Goal: Task Accomplishment & Management: Use online tool/utility

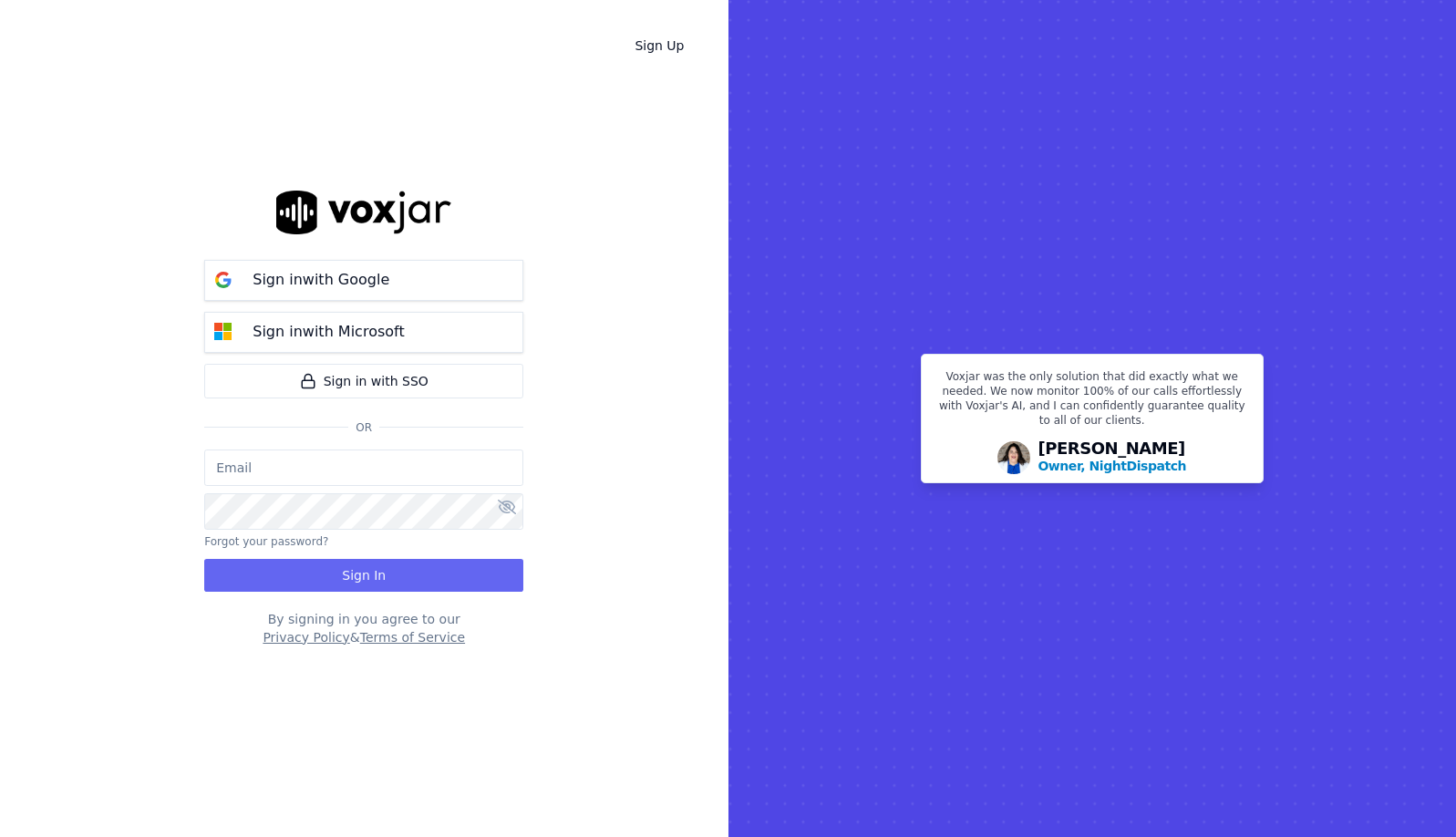
type input "[EMAIL_ADDRESS][DOMAIN_NAME]"
click at [326, 565] on button "Sign In" at bounding box center [364, 575] width 319 height 33
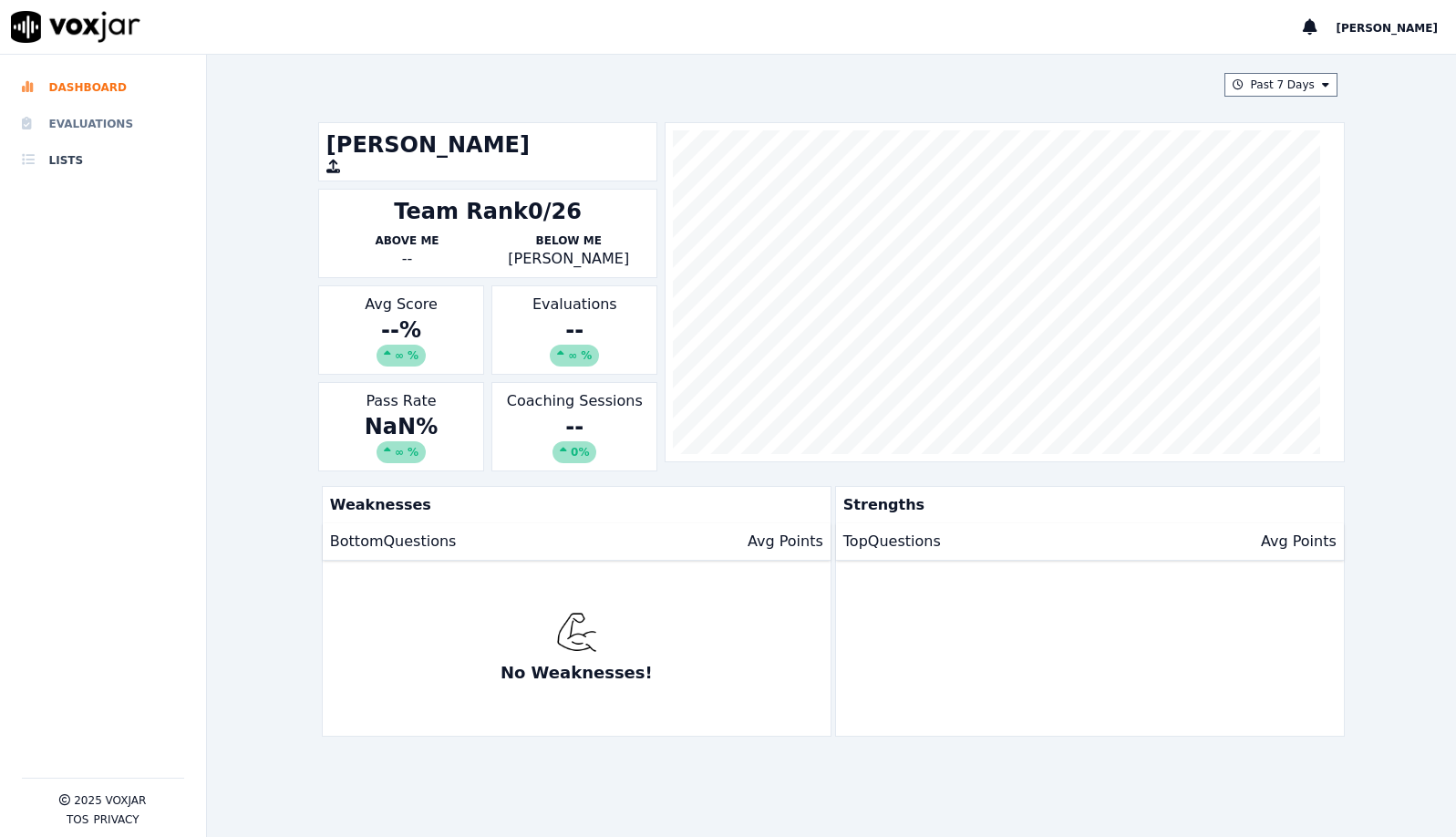
click at [88, 131] on li "Evaluations" at bounding box center [103, 124] width 162 height 37
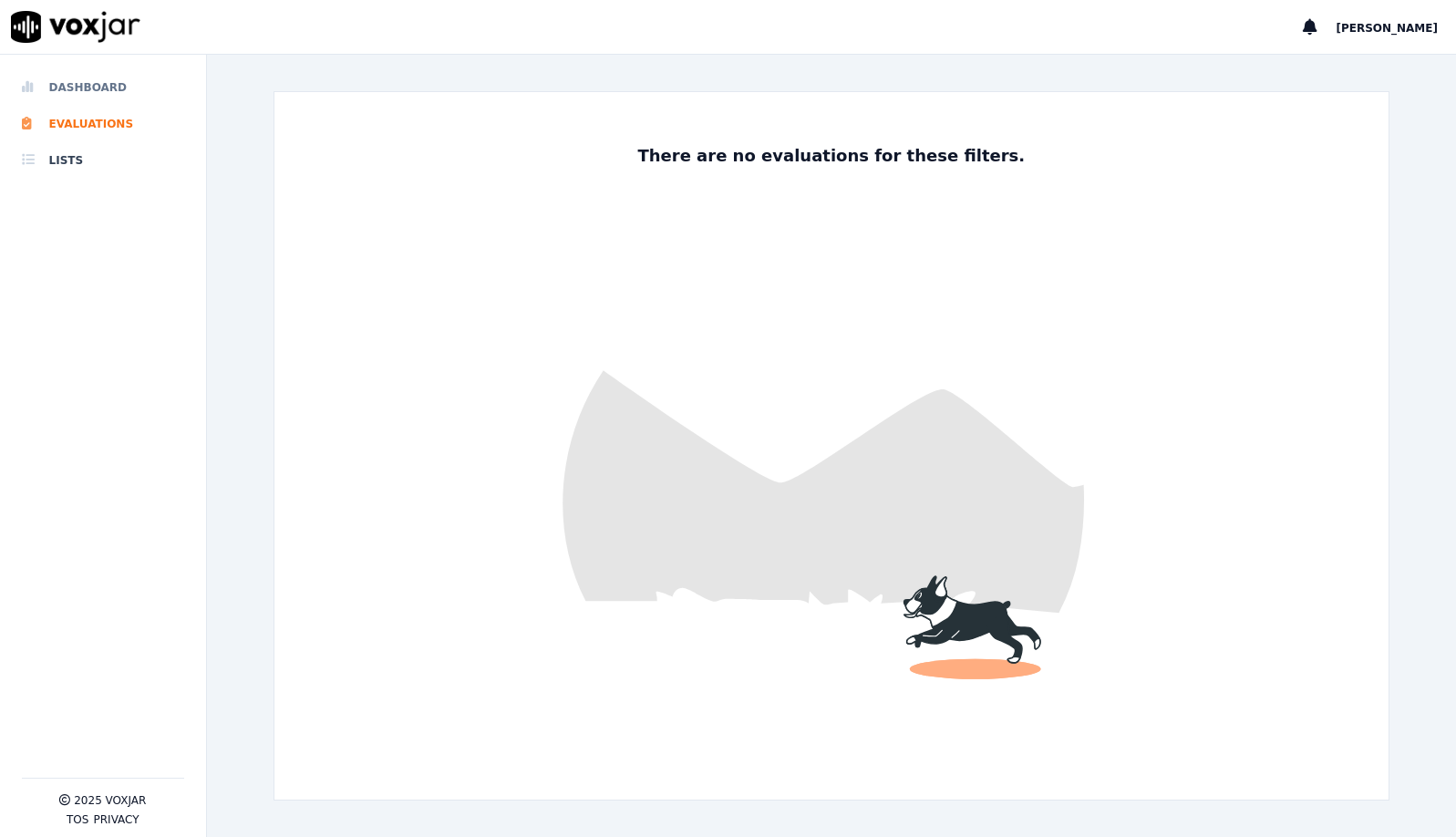
click at [102, 85] on li "Dashboard" at bounding box center [103, 88] width 162 height 37
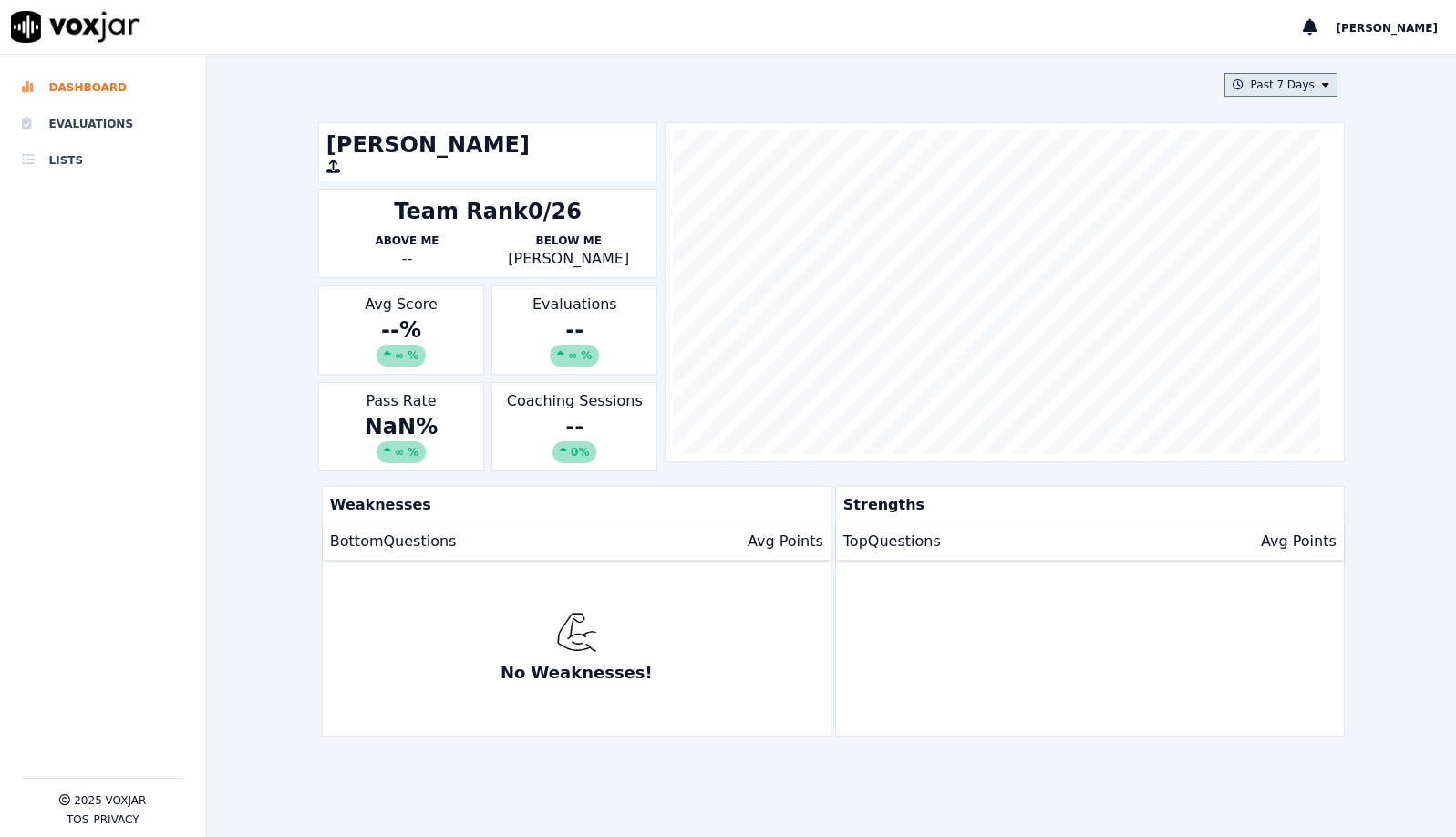
click at [1244, 81] on button "Past 7 Days" at bounding box center [1281, 84] width 113 height 24
click at [1254, 136] on div "[DATE]" at bounding box center [1272, 140] width 38 height 14
click at [1294, 309] on button "Add" at bounding box center [1311, 295] width 36 height 29
click at [1323, 88] on icon at bounding box center [1326, 84] width 8 height 11
click at [1255, 123] on div "Custom" at bounding box center [1274, 118] width 42 height 14
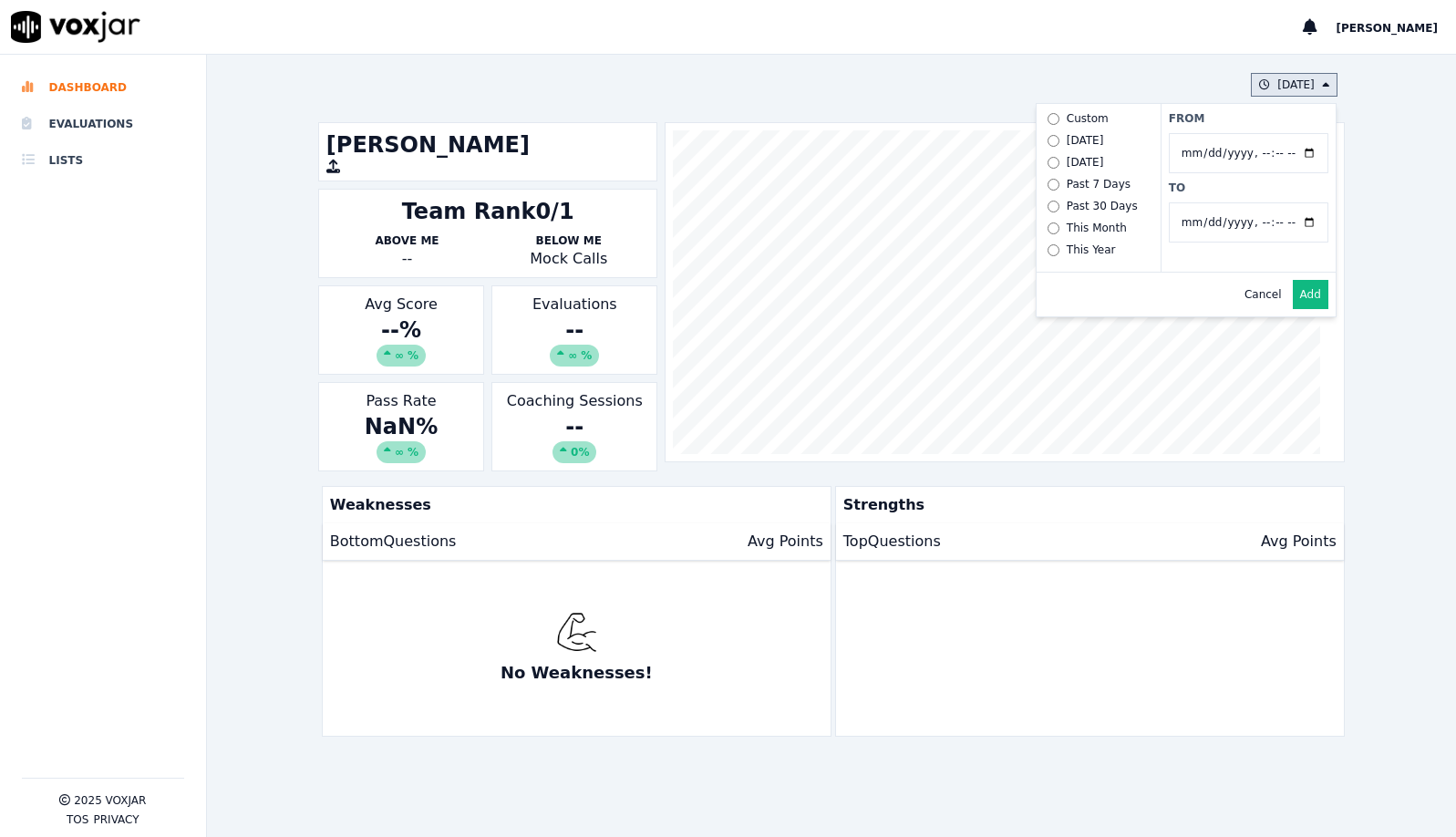
click at [1294, 309] on button "Add" at bounding box center [1311, 295] width 36 height 29
